Goal: Information Seeking & Learning: Check status

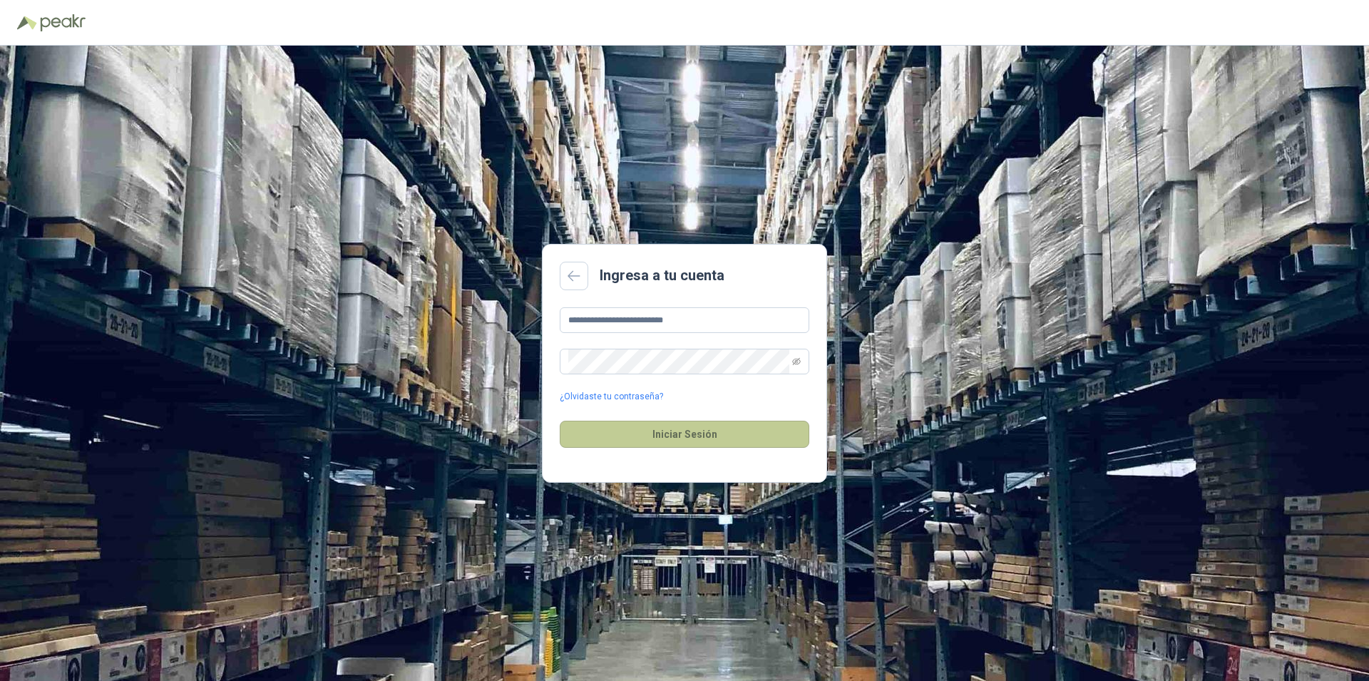
click at [696, 428] on button "Iniciar Sesión" at bounding box center [684, 434] width 249 height 27
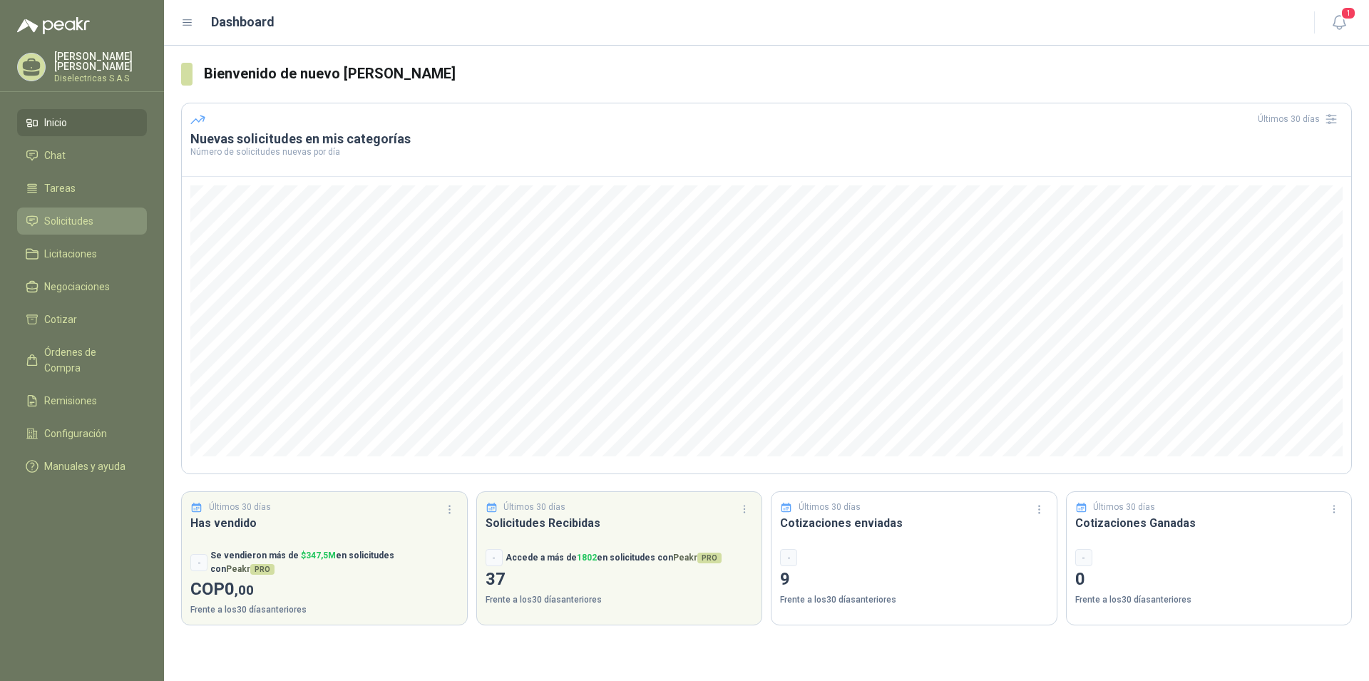
click at [76, 222] on span "Solicitudes" at bounding box center [68, 221] width 49 height 16
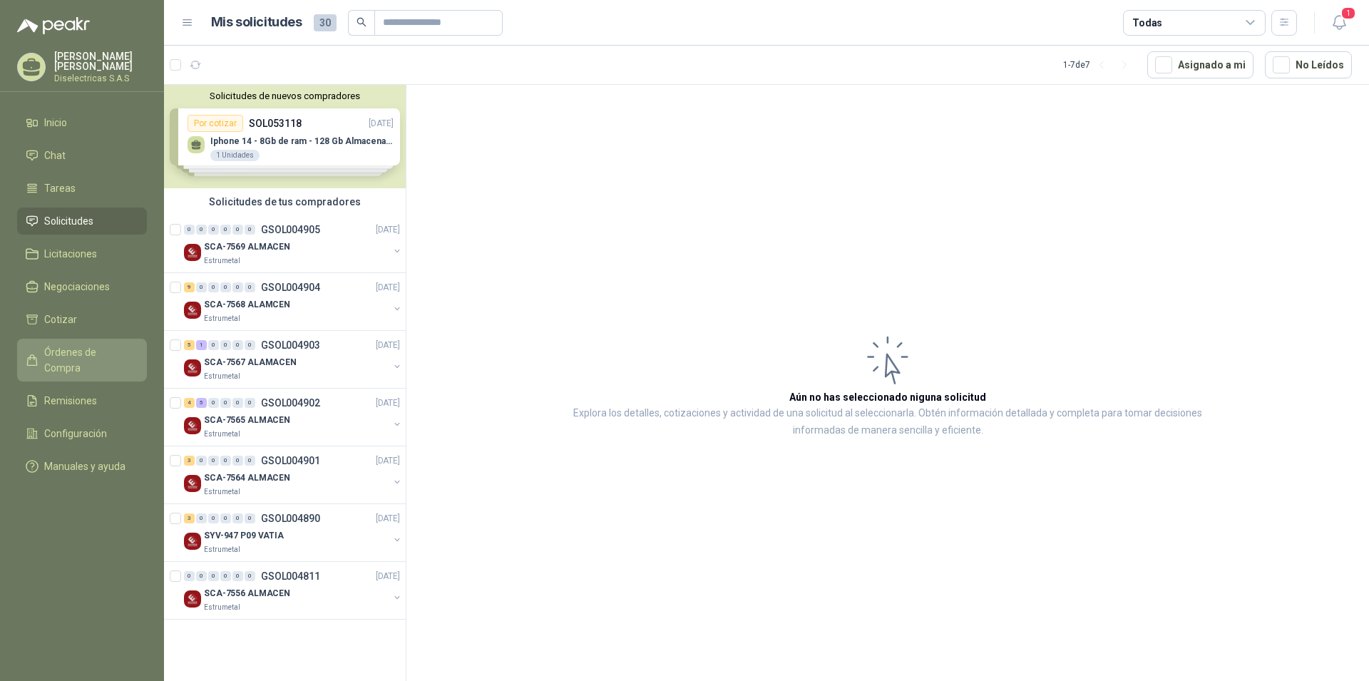
click at [118, 344] on span "Órdenes de Compra" at bounding box center [88, 359] width 89 height 31
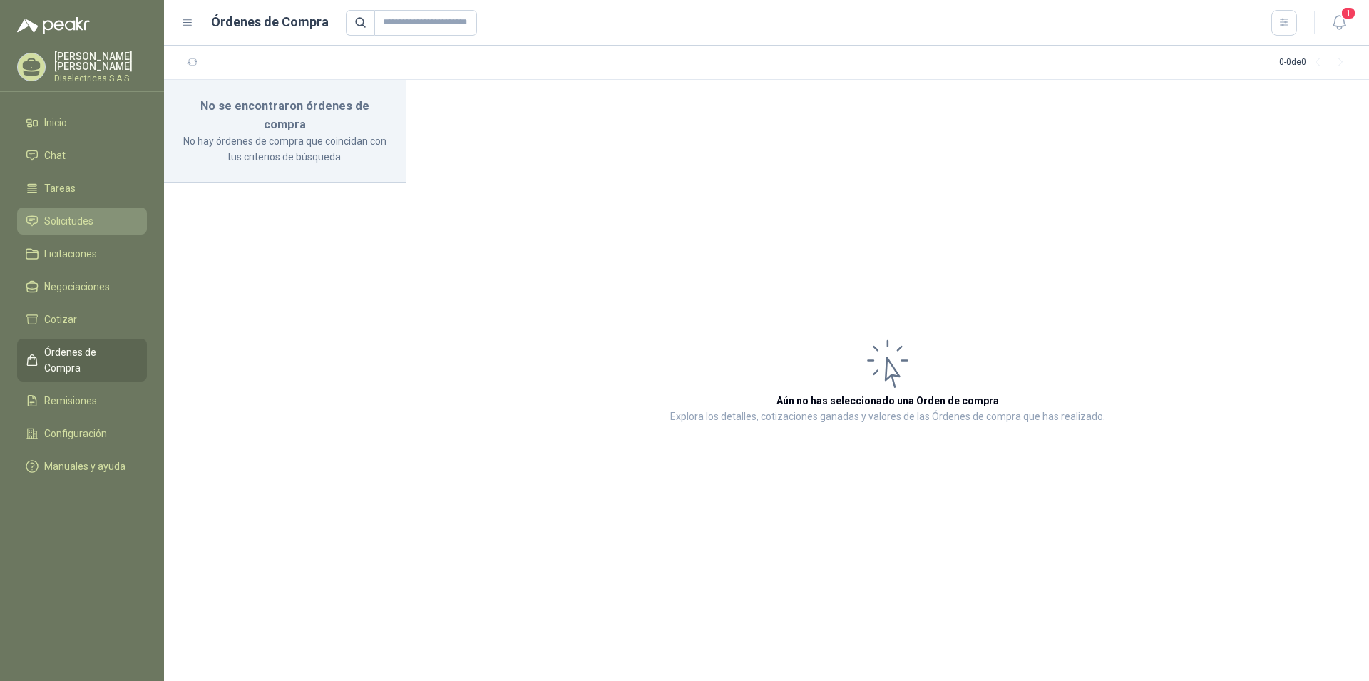
click at [79, 223] on span "Solicitudes" at bounding box center [68, 221] width 49 height 16
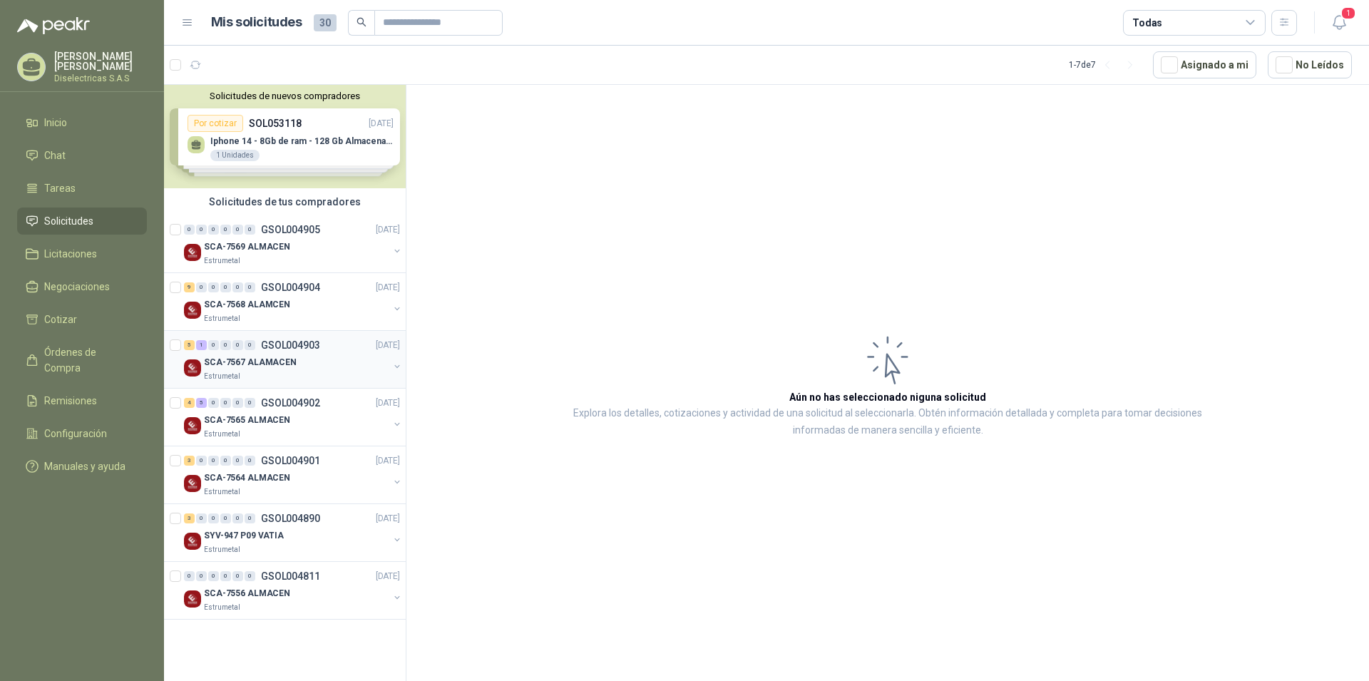
click at [284, 362] on p "SCA-7567 ALAMACEN" at bounding box center [250, 363] width 93 height 14
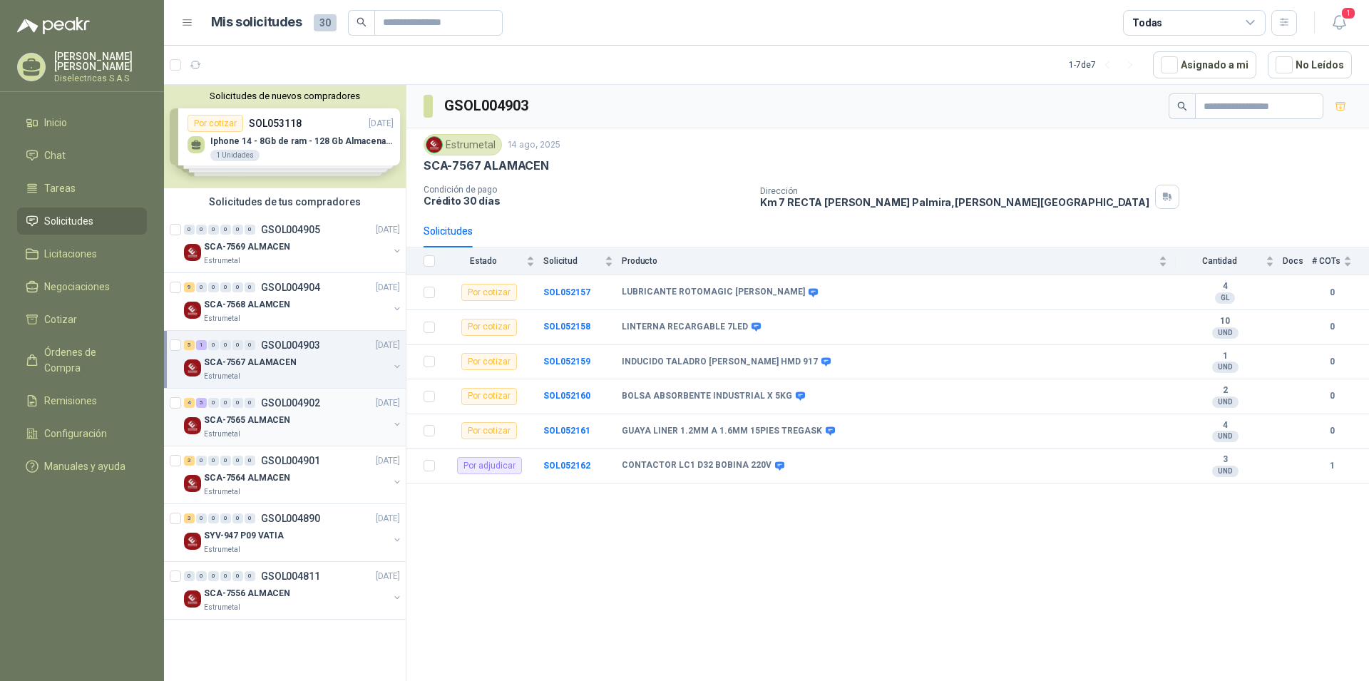
click at [270, 421] on p "SCA-7565 ALMACEN" at bounding box center [247, 420] width 86 height 14
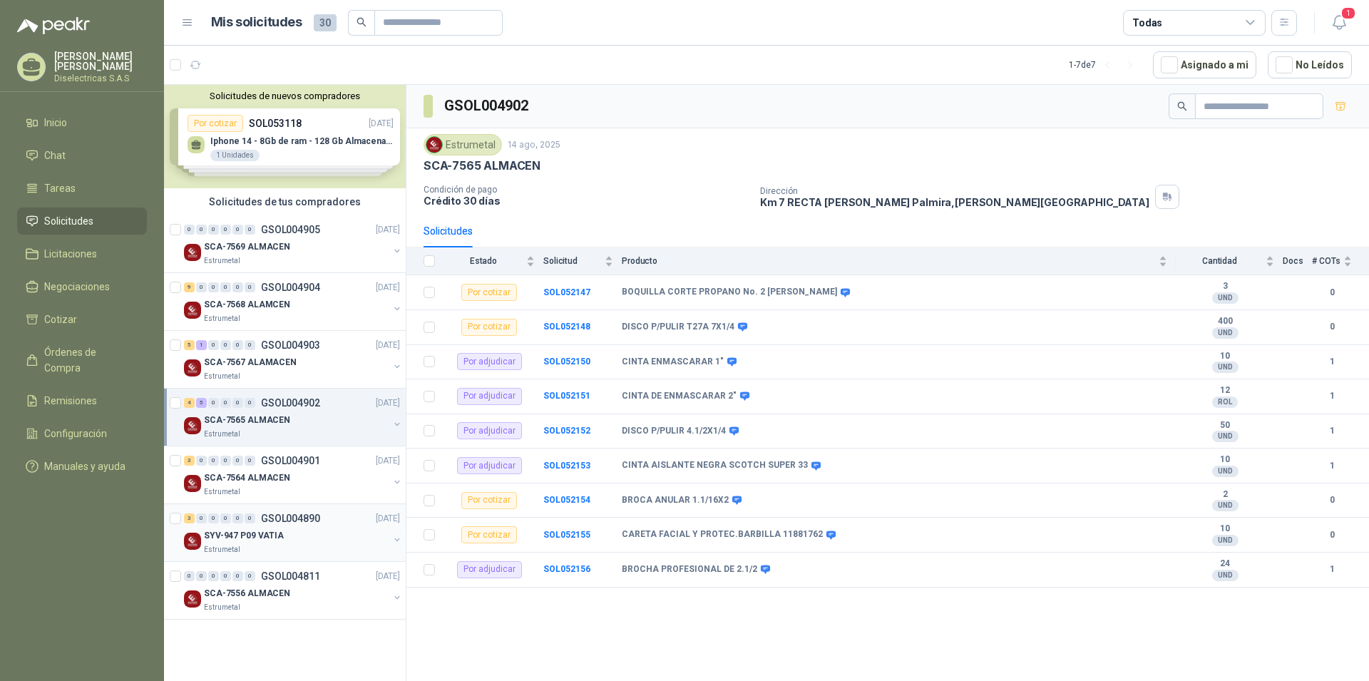
click at [290, 517] on p "GSOL004890" at bounding box center [290, 518] width 59 height 10
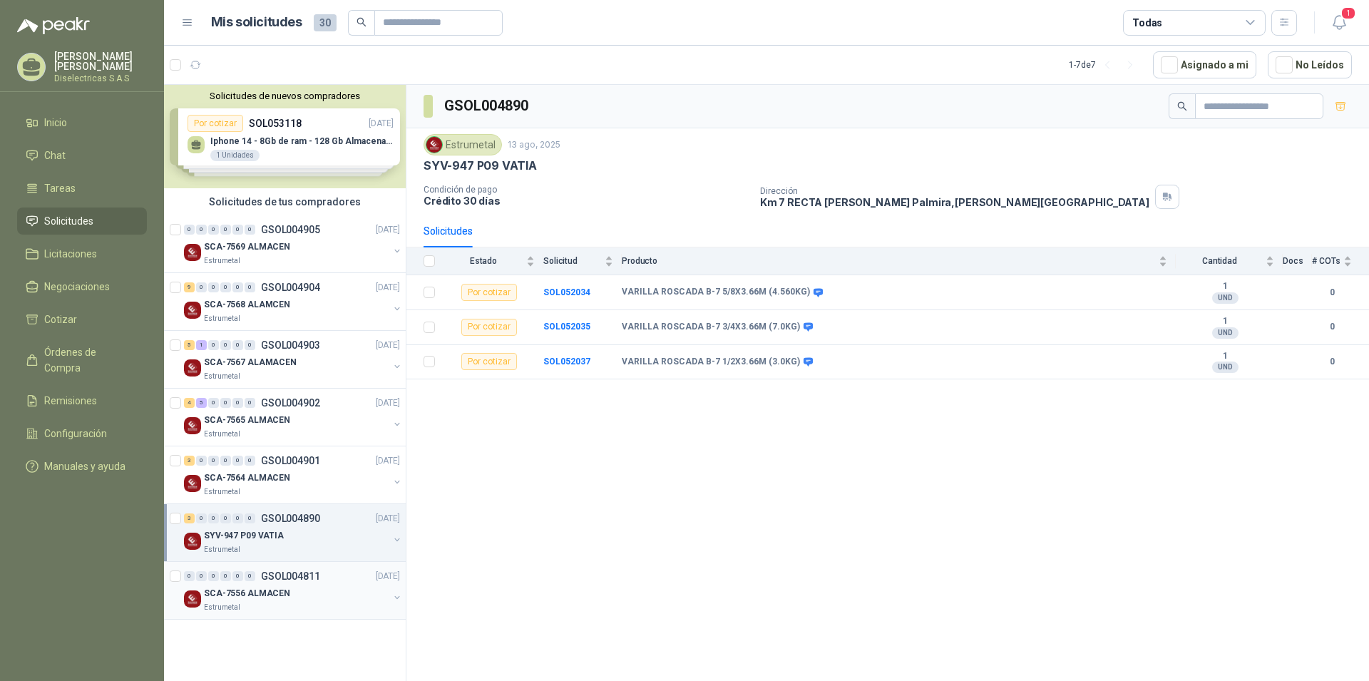
click at [284, 574] on p "GSOL004811" at bounding box center [290, 576] width 59 height 10
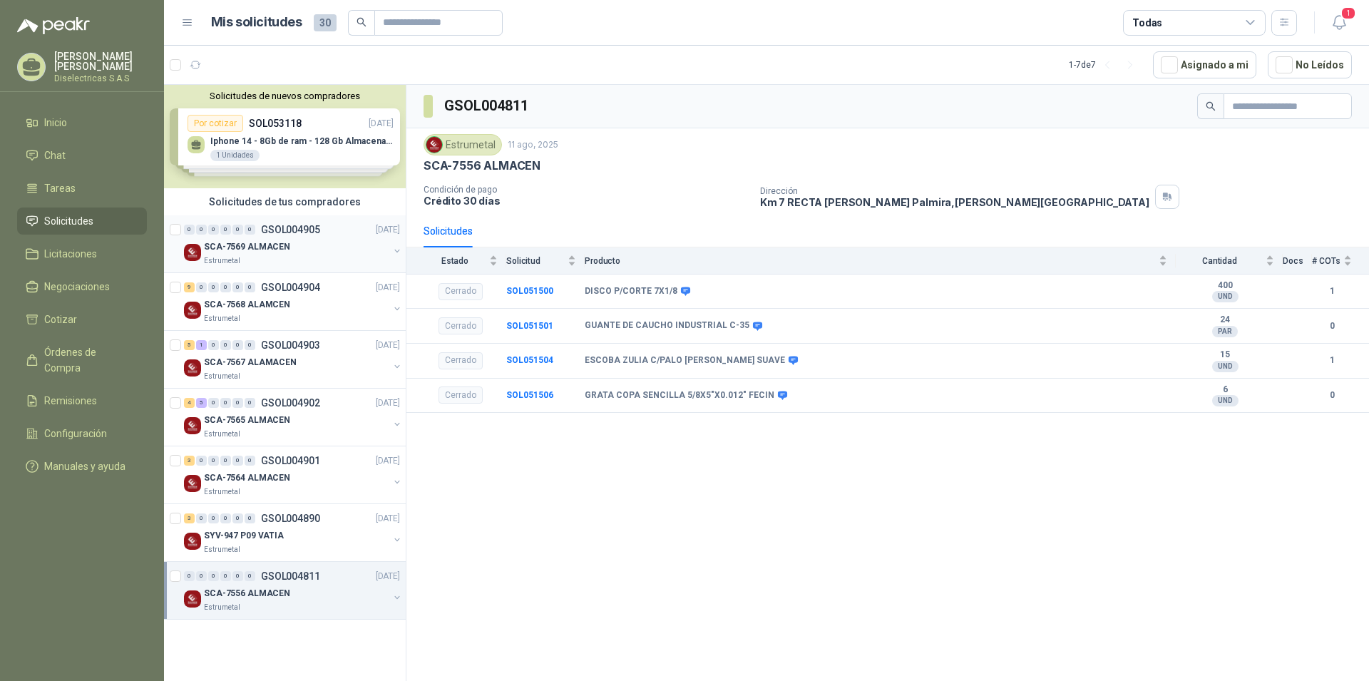
click at [264, 243] on p "SCA-7569 ALMACEN" at bounding box center [247, 247] width 86 height 14
